Goal: Information Seeking & Learning: Learn about a topic

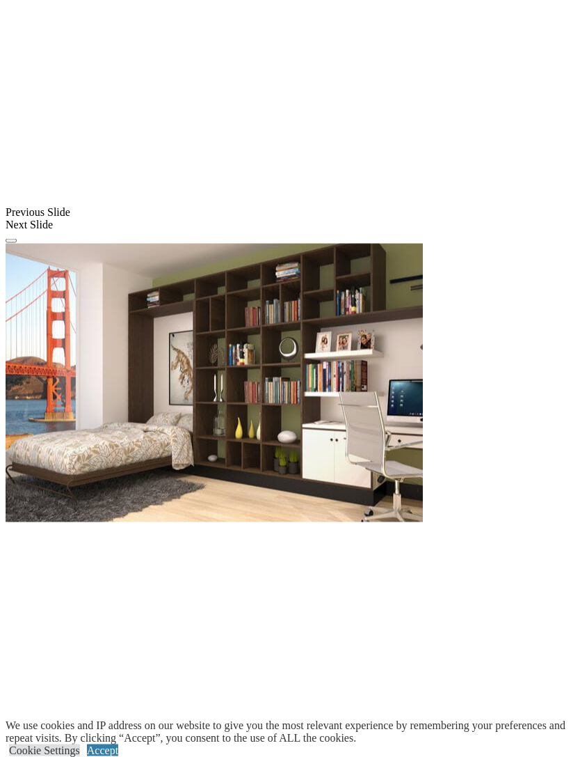
scroll to position [1306, 0]
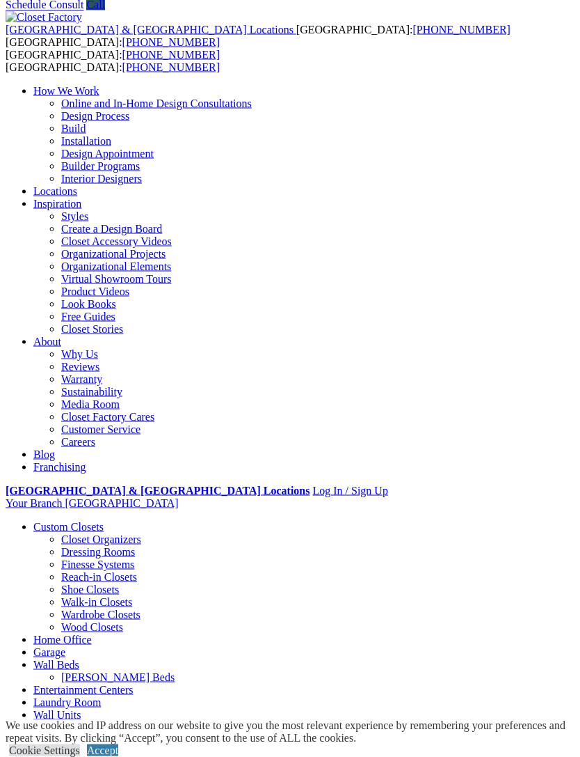
scroll to position [0, 0]
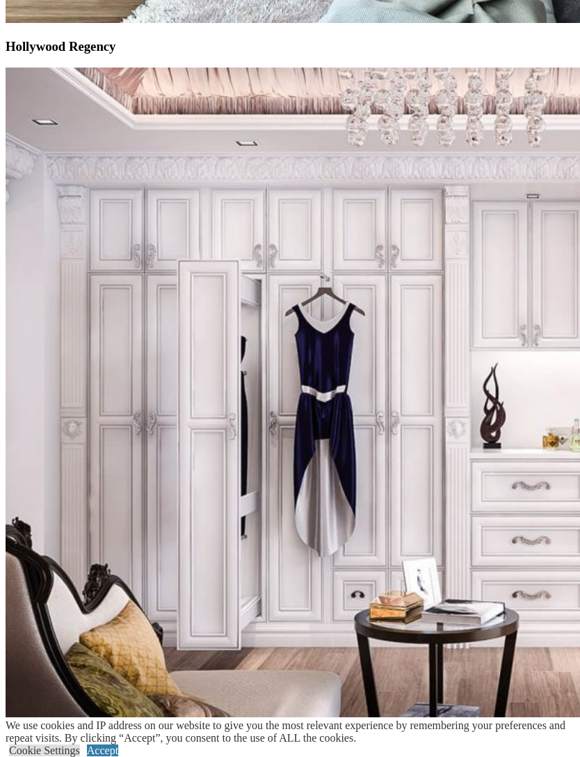
scroll to position [8309, 0]
